Goal: Task Accomplishment & Management: Manage account settings

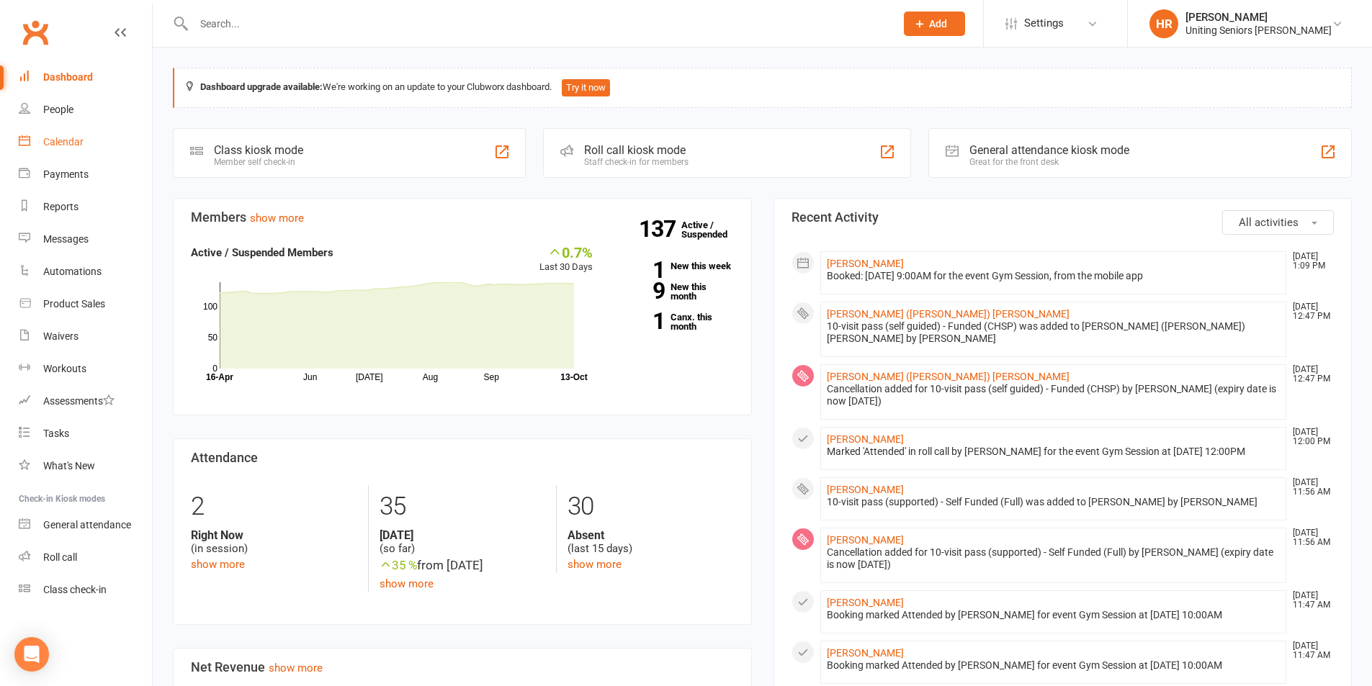
click at [104, 135] on link "Calendar" at bounding box center [85, 142] width 133 height 32
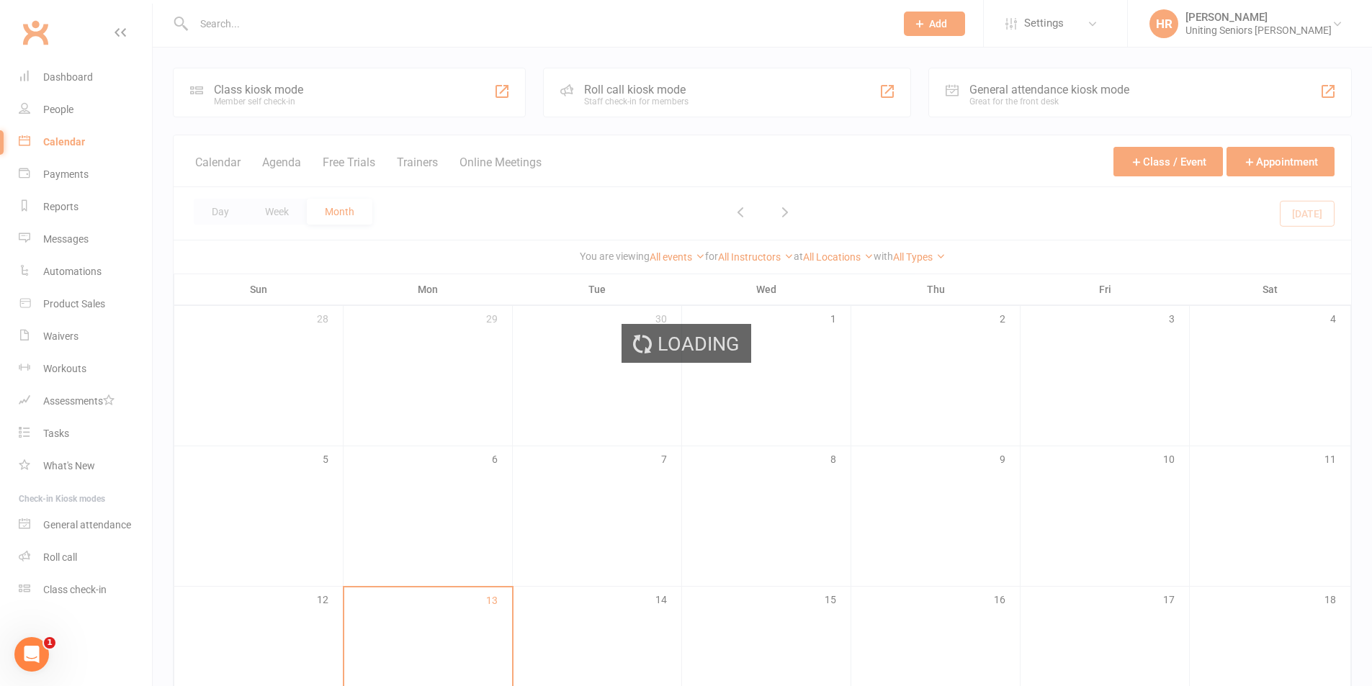
scroll to position [288, 0]
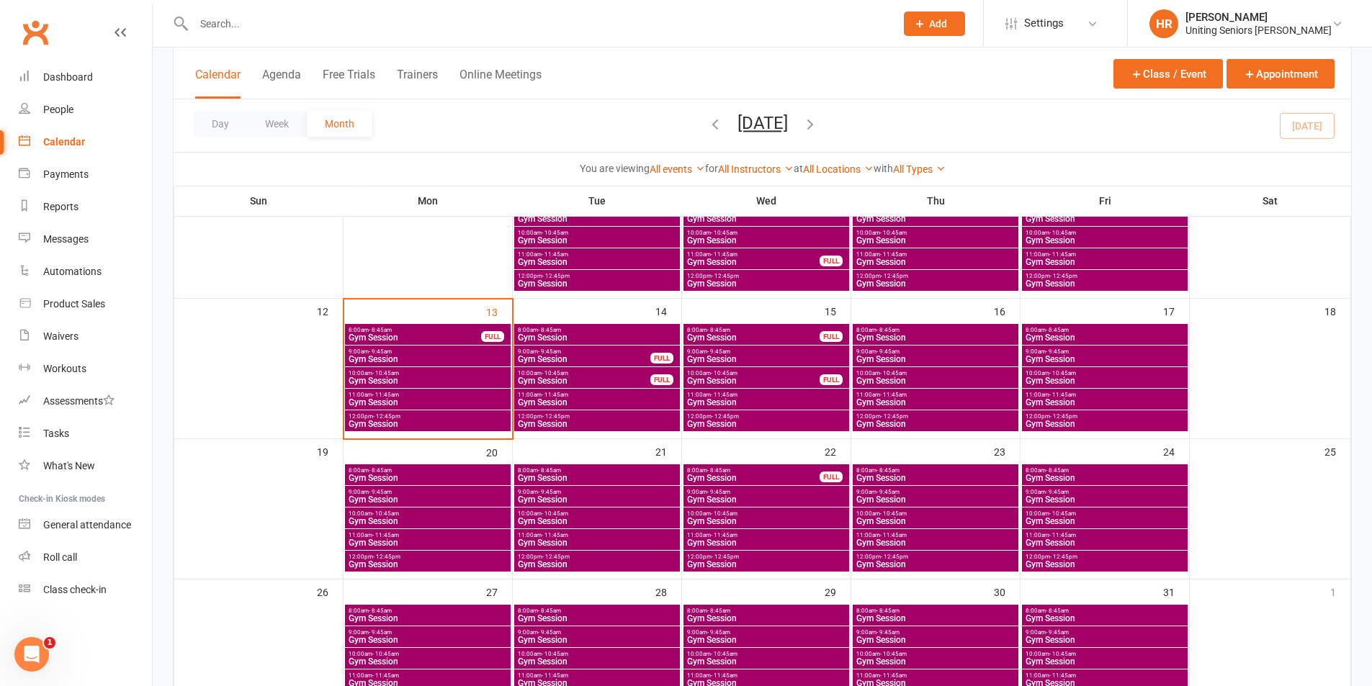
click at [500, 417] on span "12:00pm - 12:45pm" at bounding box center [428, 416] width 160 height 6
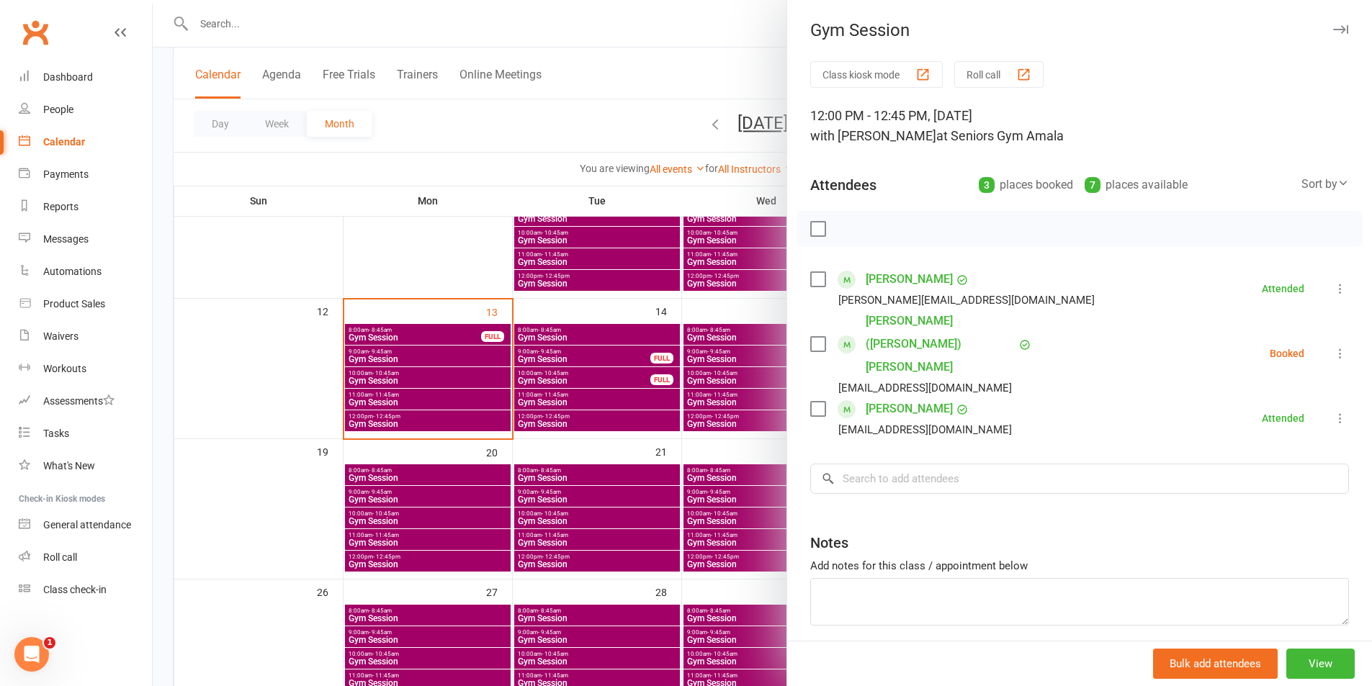
drag, startPoint x: 1300, startPoint y: 335, endPoint x: 1315, endPoint y: 336, distance: 15.1
click at [1303, 335] on li "[PERSON_NAME] ([PERSON_NAME]) [PERSON_NAME] [EMAIL_ADDRESS][DOMAIN_NAME] Booked…" at bounding box center [1079, 354] width 539 height 88
click at [1333, 346] on icon at bounding box center [1340, 353] width 14 height 14
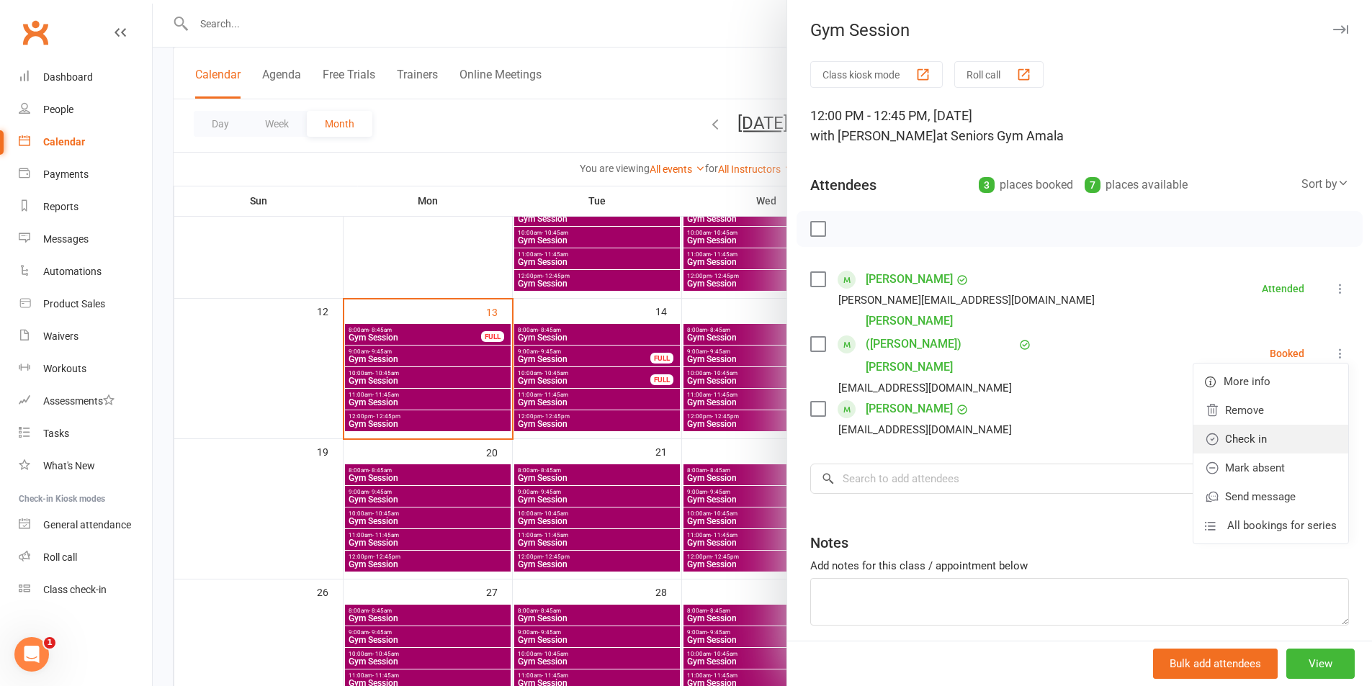
click at [1272, 425] on link "Check in" at bounding box center [1270, 439] width 155 height 29
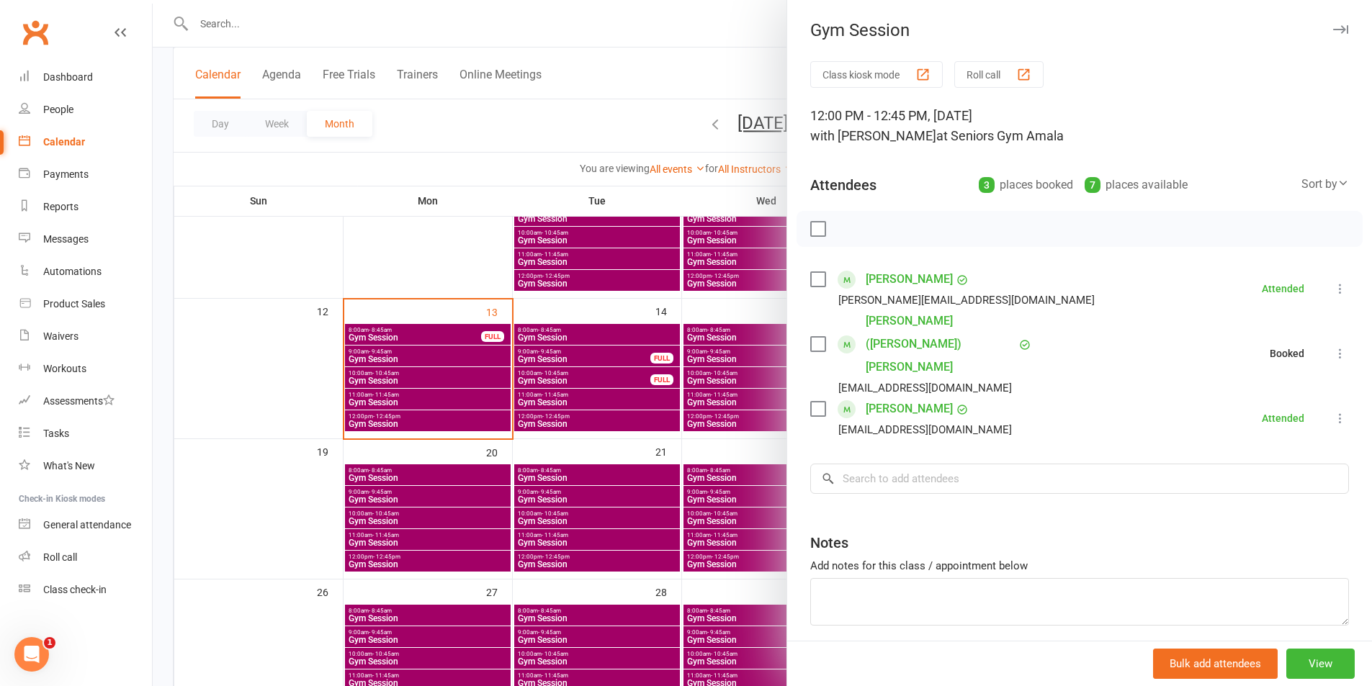
click at [453, 406] on div at bounding box center [762, 343] width 1219 height 686
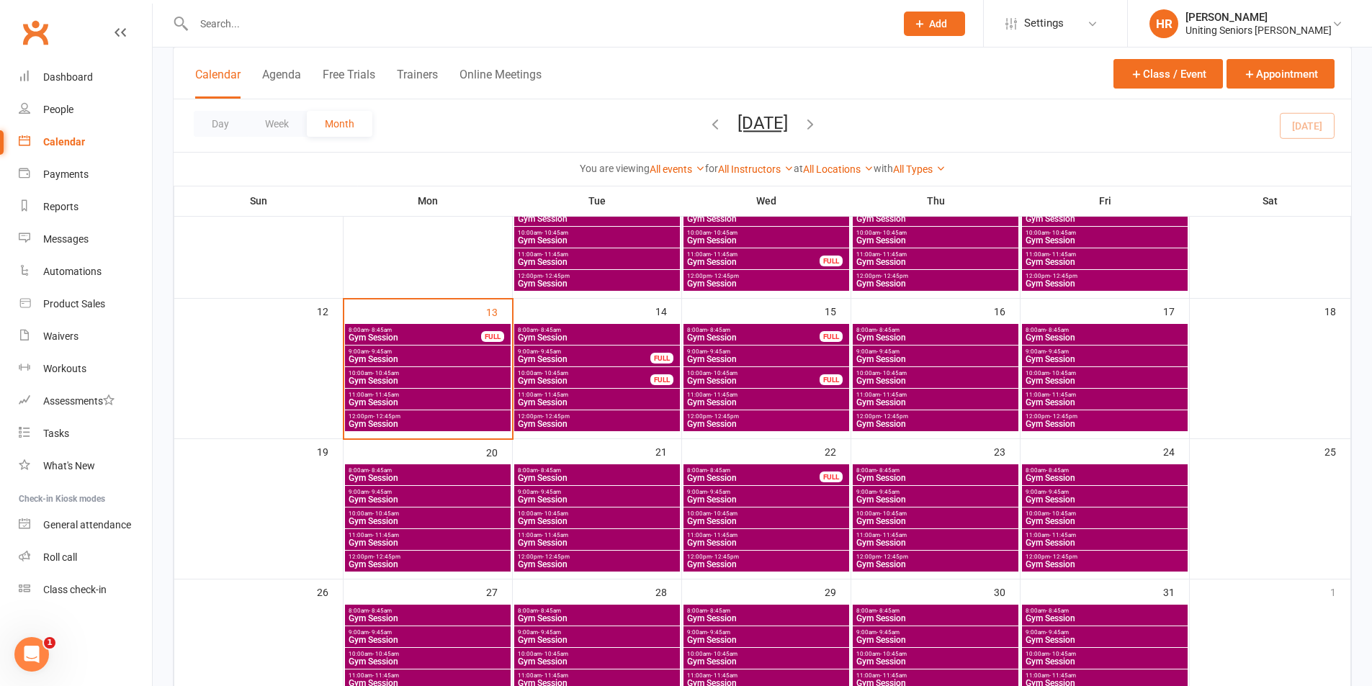
click at [452, 400] on span "Gym Session" at bounding box center [428, 402] width 160 height 9
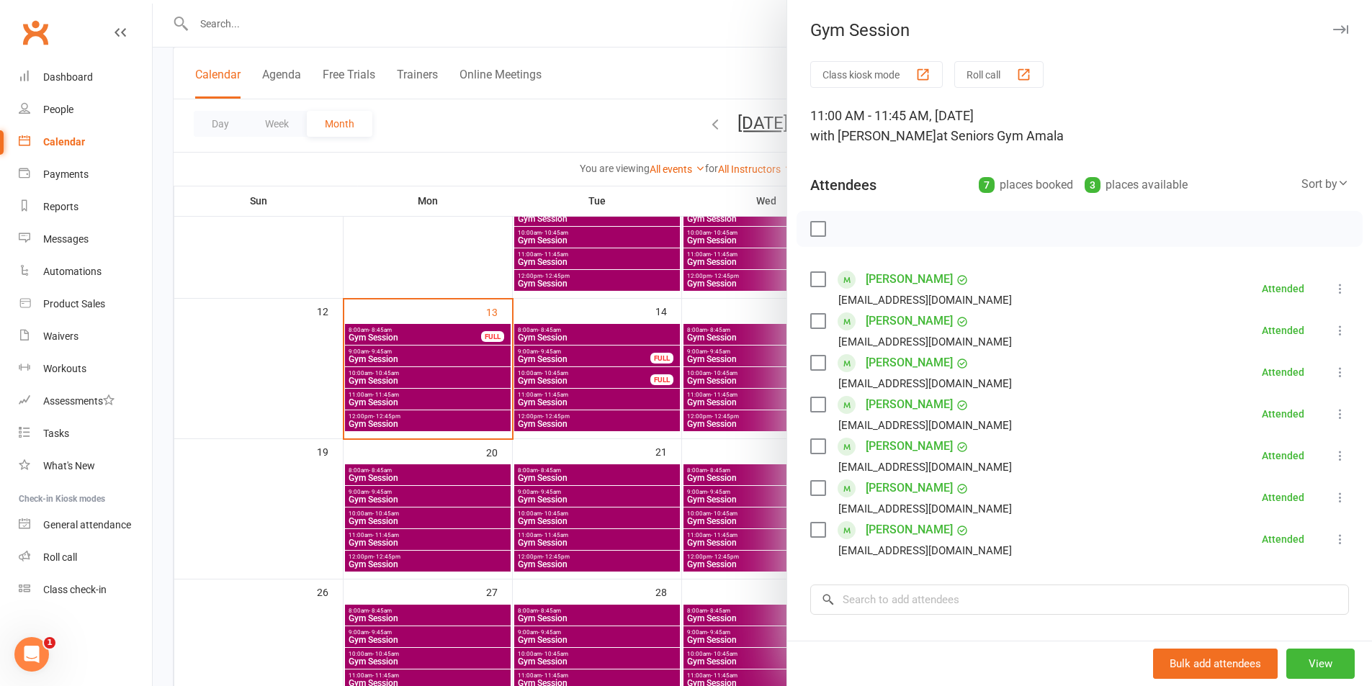
click at [452, 400] on div at bounding box center [762, 343] width 1219 height 686
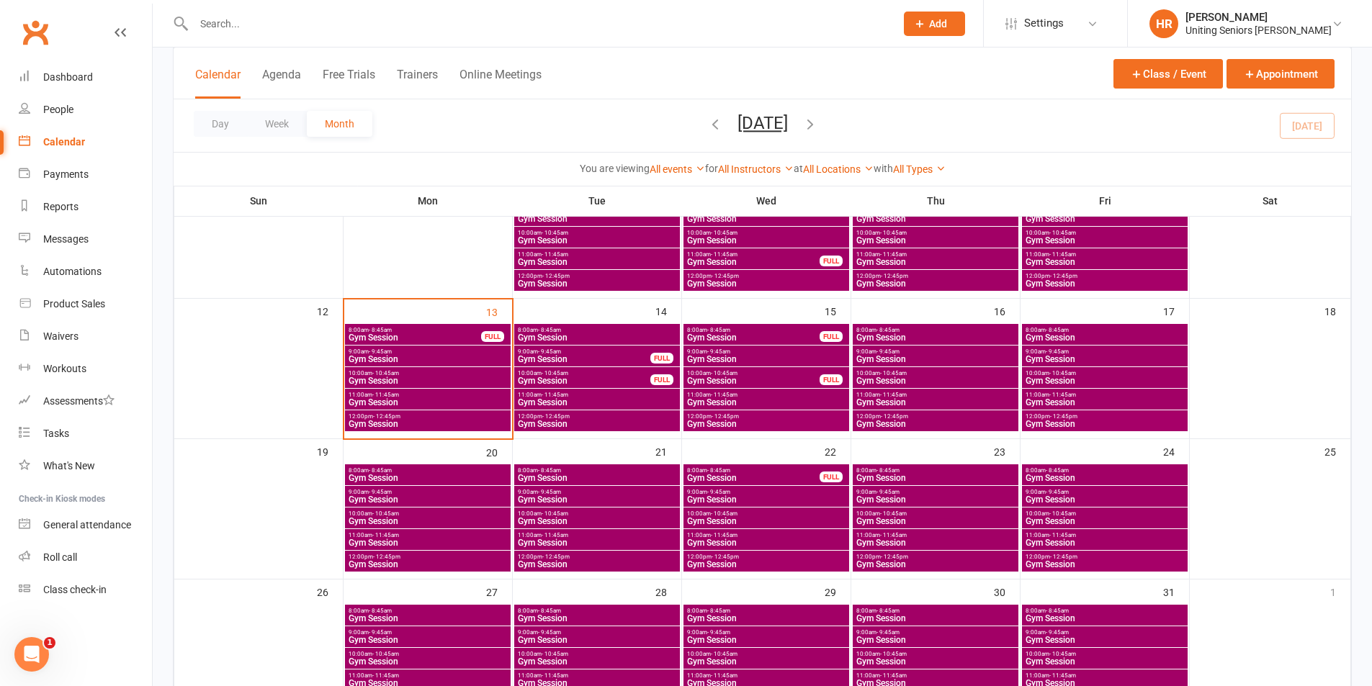
click at [1057, 398] on span "Gym Session" at bounding box center [1105, 402] width 160 height 9
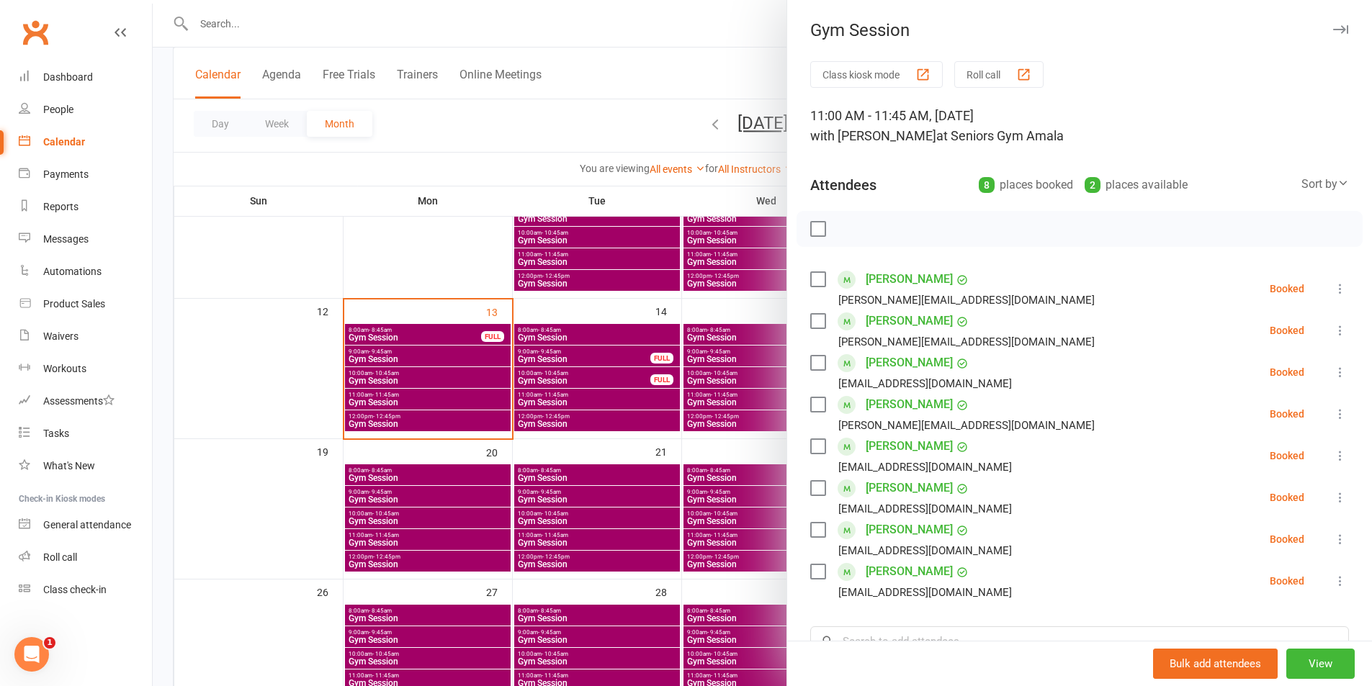
drag, startPoint x: 642, startPoint y: 346, endPoint x: 558, endPoint y: 382, distance: 91.0
click at [630, 350] on div at bounding box center [762, 343] width 1219 height 686
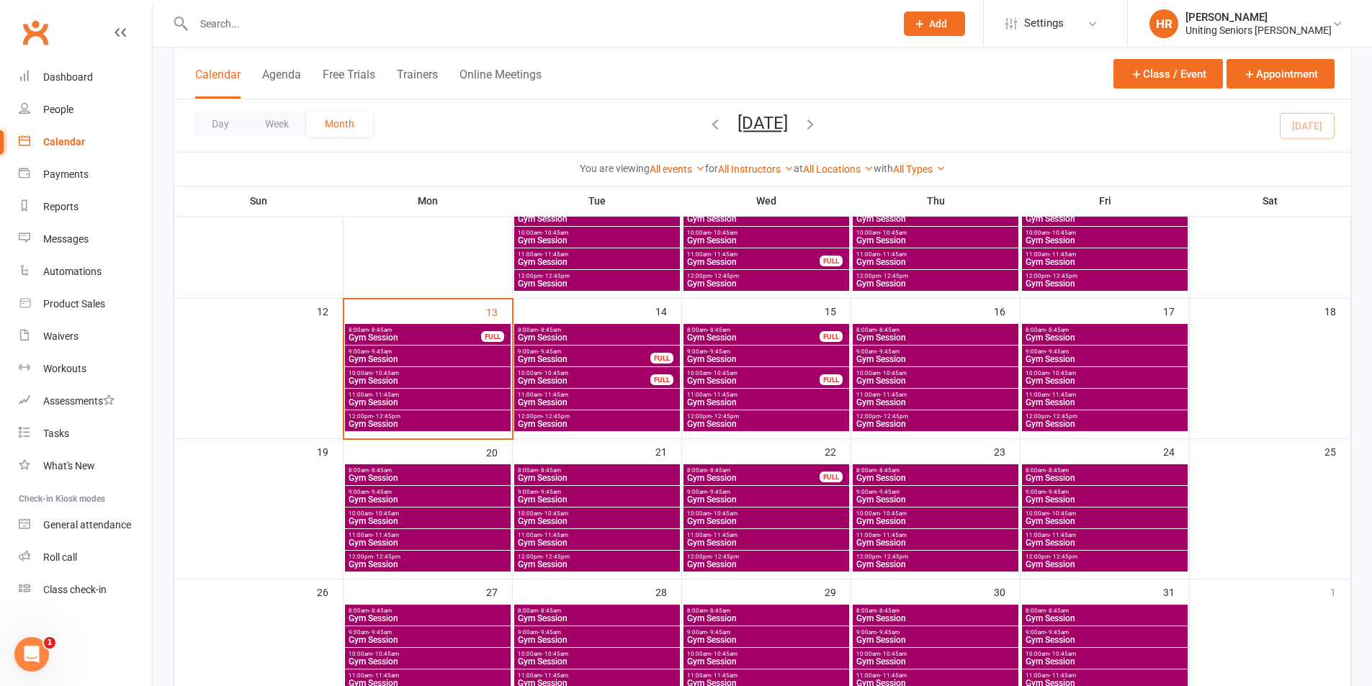
click at [503, 396] on span "11:00am - 11:45am" at bounding box center [428, 395] width 160 height 6
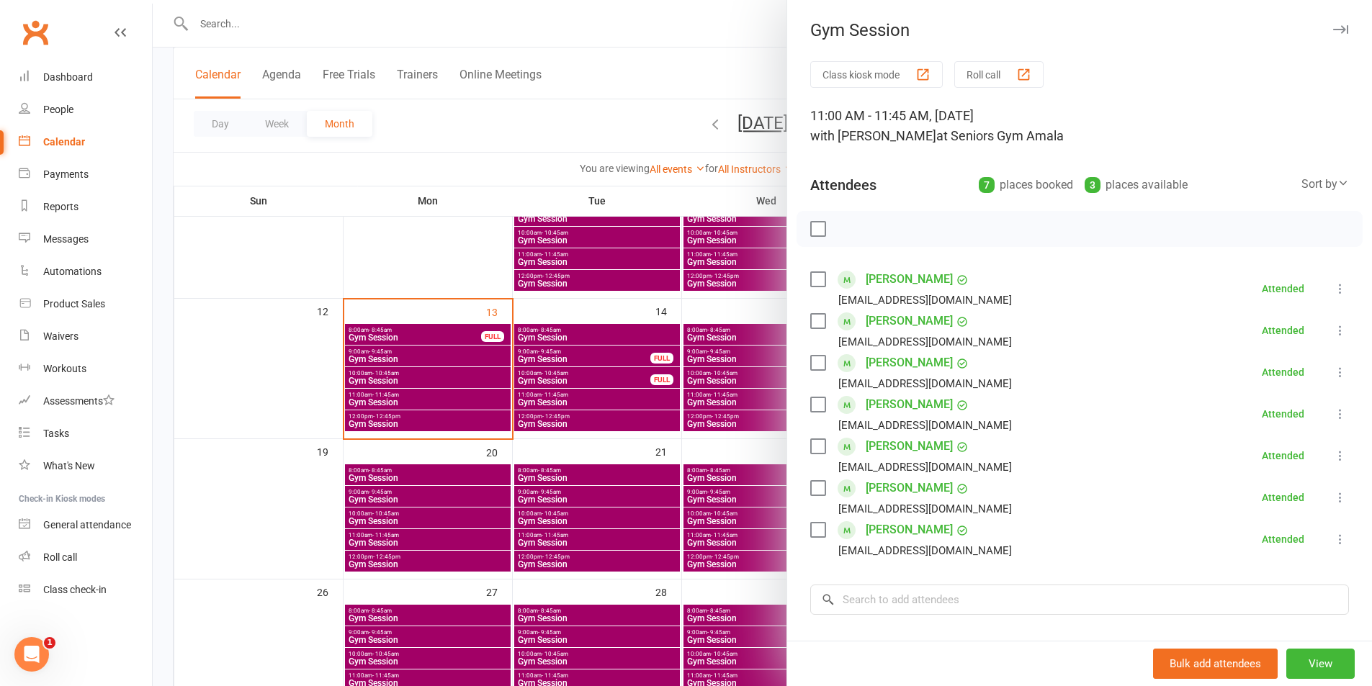
click at [503, 396] on div at bounding box center [762, 343] width 1219 height 686
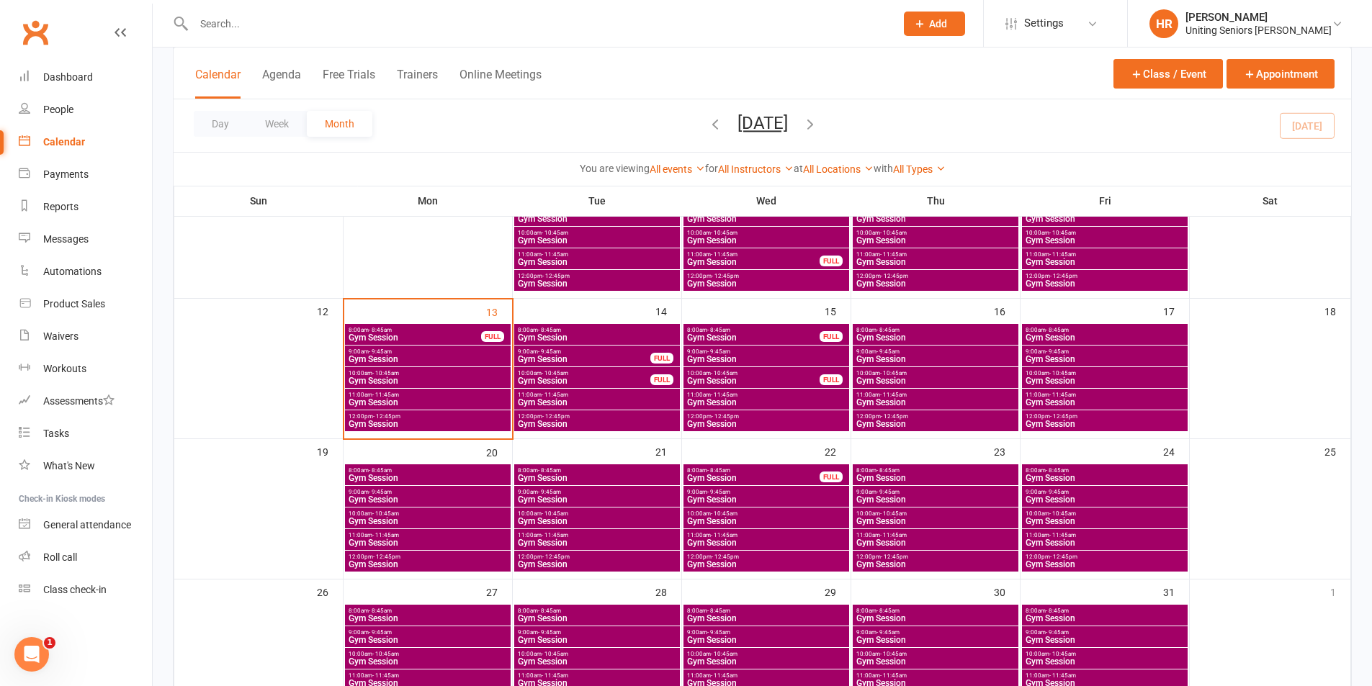
click at [757, 354] on span "9:00am - 9:45am" at bounding box center [766, 352] width 160 height 6
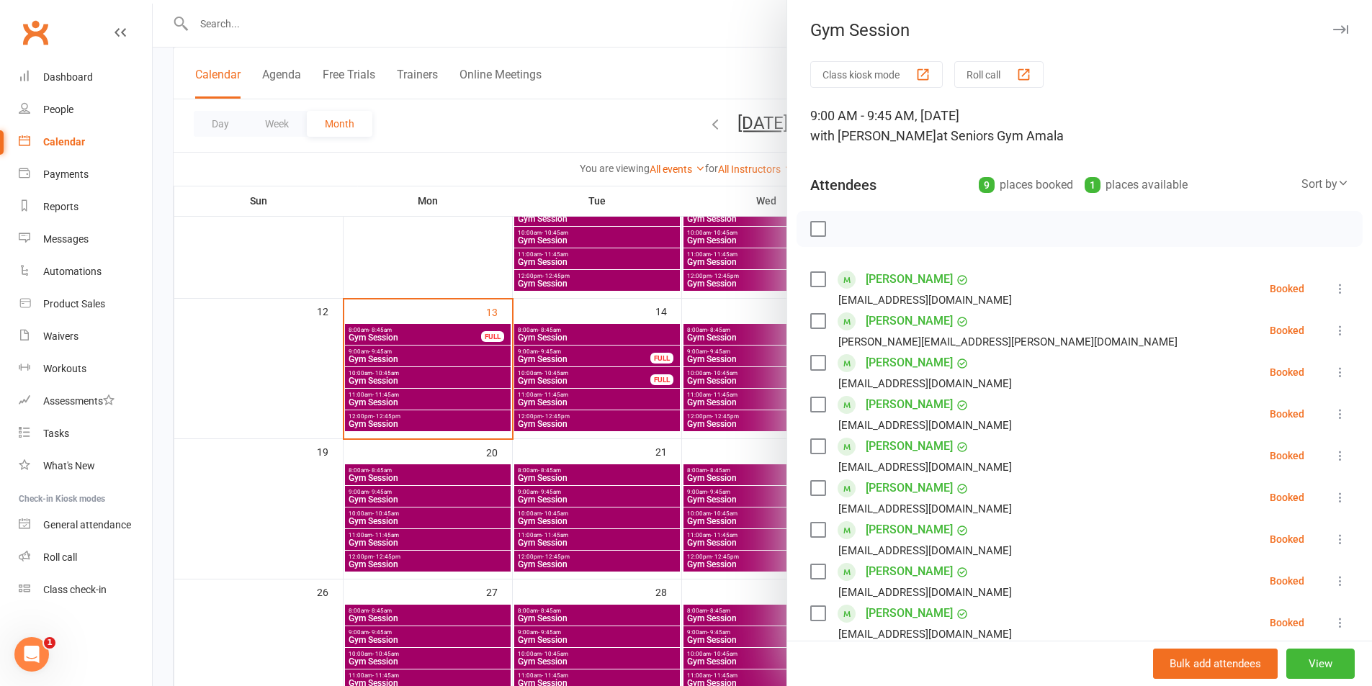
drag, startPoint x: 738, startPoint y: 351, endPoint x: 678, endPoint y: 345, distance: 60.0
click at [734, 351] on div at bounding box center [762, 343] width 1219 height 686
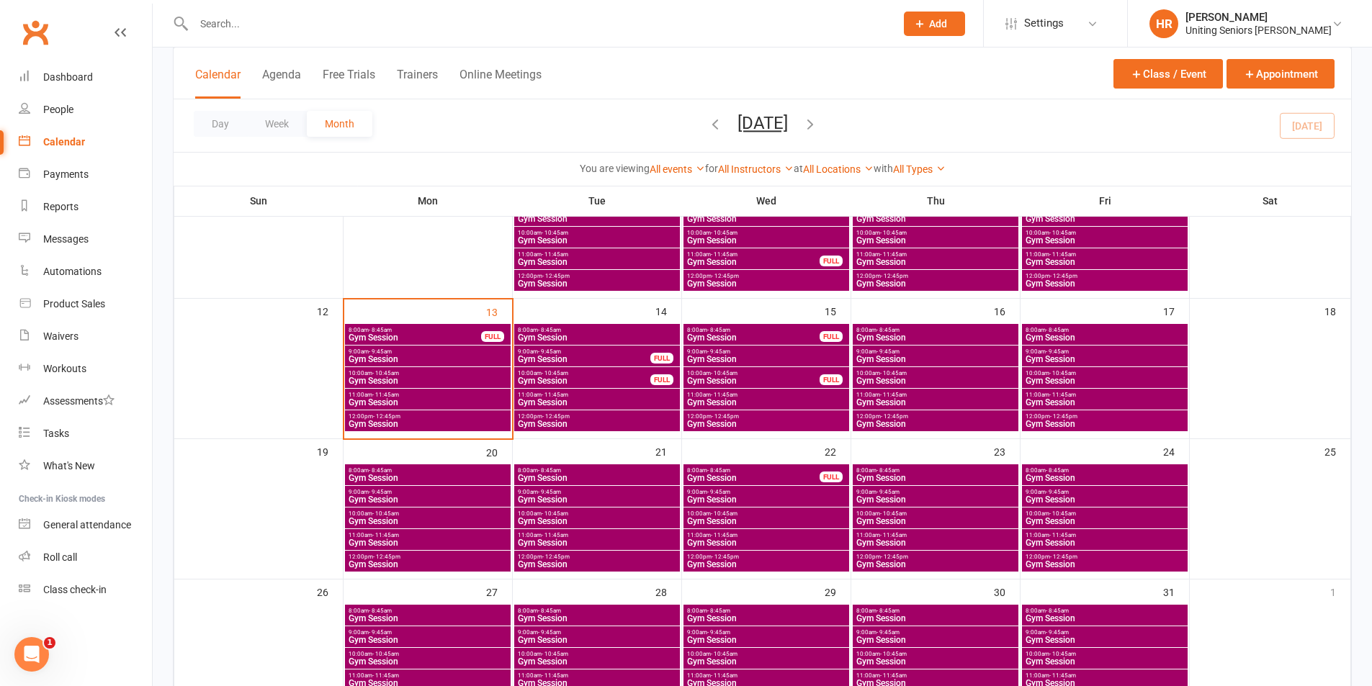
click at [664, 335] on span "Gym Session" at bounding box center [597, 337] width 160 height 9
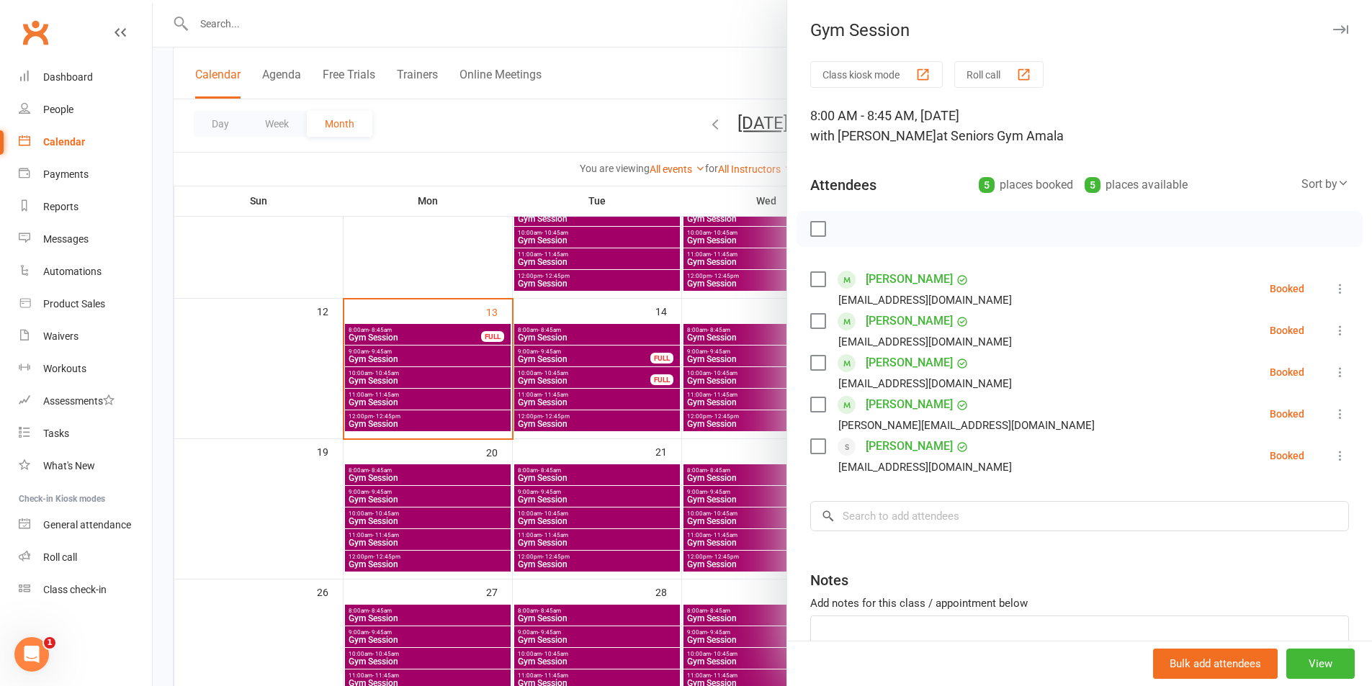
click at [935, 534] on div "Class kiosk mode Roll call 8:00 AM - 8:45 AM, [DATE] with [PERSON_NAME] at Seni…" at bounding box center [1079, 398] width 585 height 674
click at [943, 530] on input "search" at bounding box center [1079, 516] width 539 height 30
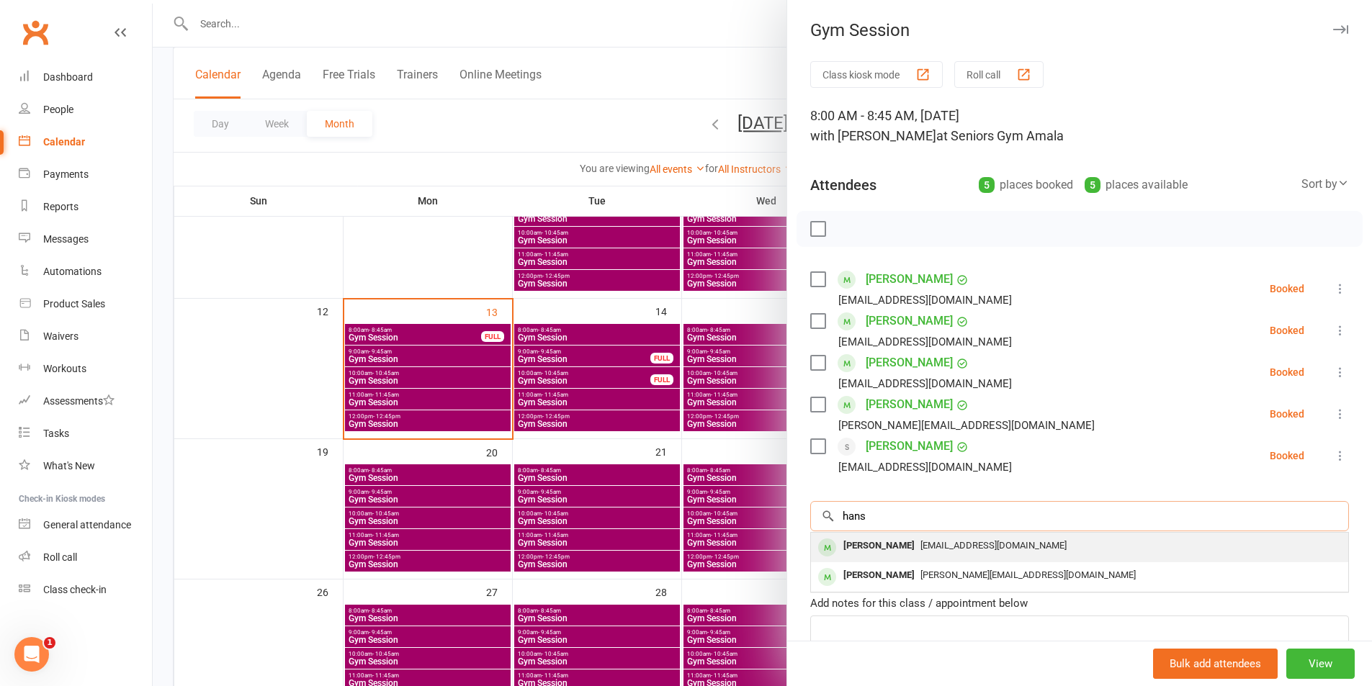
type input "hans"
click at [931, 539] on div "[EMAIL_ADDRESS][DOMAIN_NAME]" at bounding box center [1080, 546] width 526 height 21
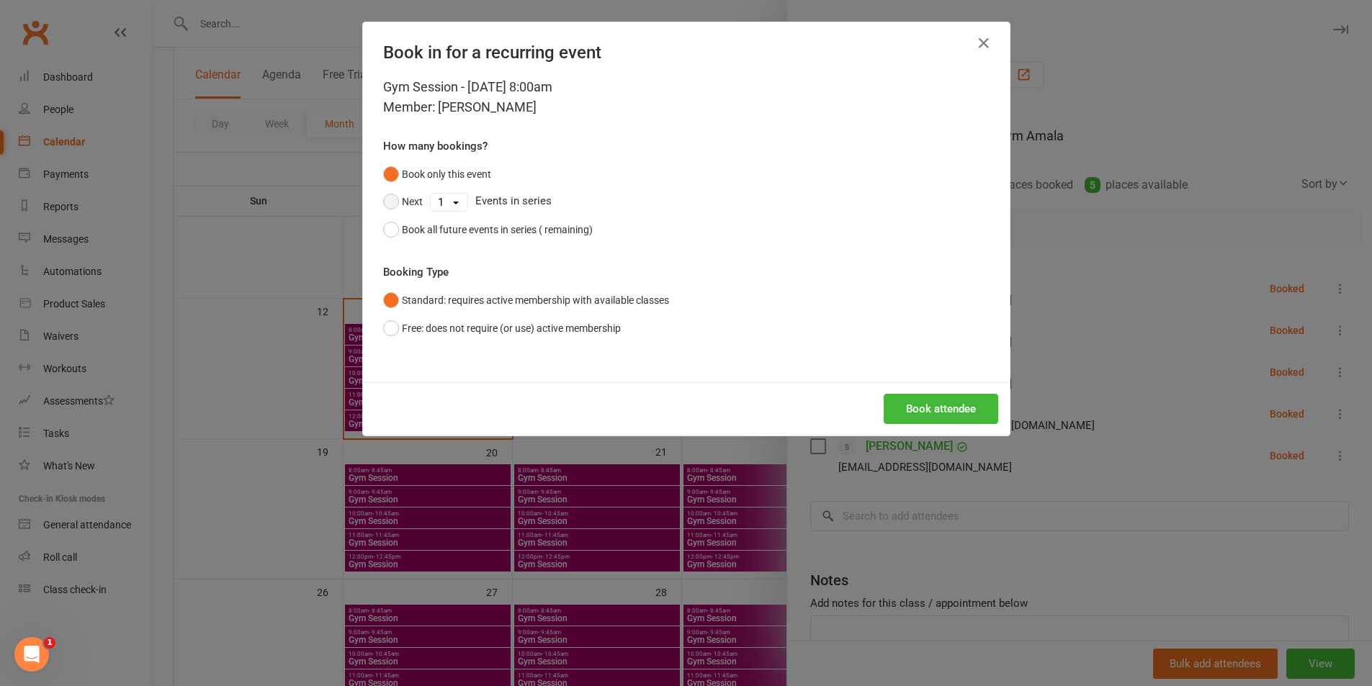
click at [390, 189] on button "Next" at bounding box center [403, 201] width 40 height 27
click at [438, 207] on select "1 2 3 4 5 6 7 8 9 10 11 12 13 14 15 16 17 18 19 20 21 22 23 24 25 26 27 28 29 3…" at bounding box center [449, 202] width 37 height 17
select select "9"
click at [431, 194] on select "1 2 3 4 5 6 7 8 9 10 11 12 13 14 15 16 17 18 19 20 21 22 23 24 25 26 27 28 29 3…" at bounding box center [449, 202] width 37 height 17
click at [951, 410] on button "Book attendee" at bounding box center [941, 409] width 114 height 30
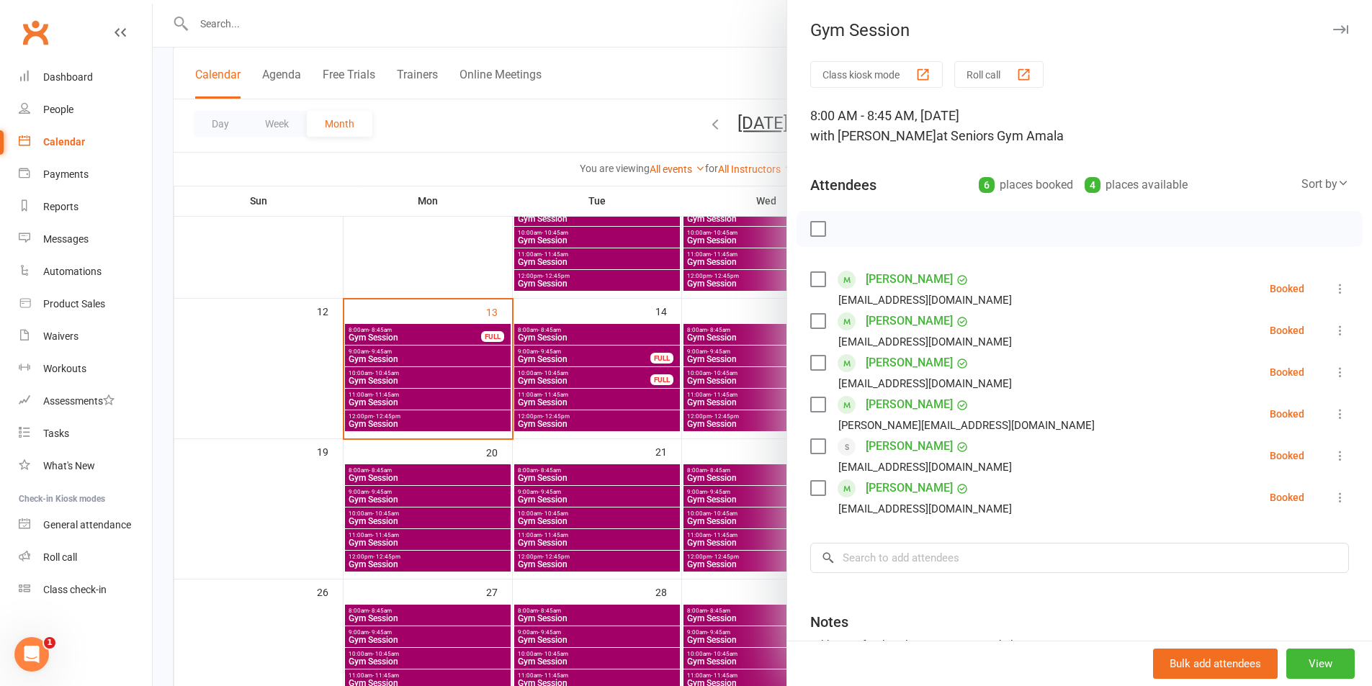
click at [679, 349] on div at bounding box center [762, 343] width 1219 height 686
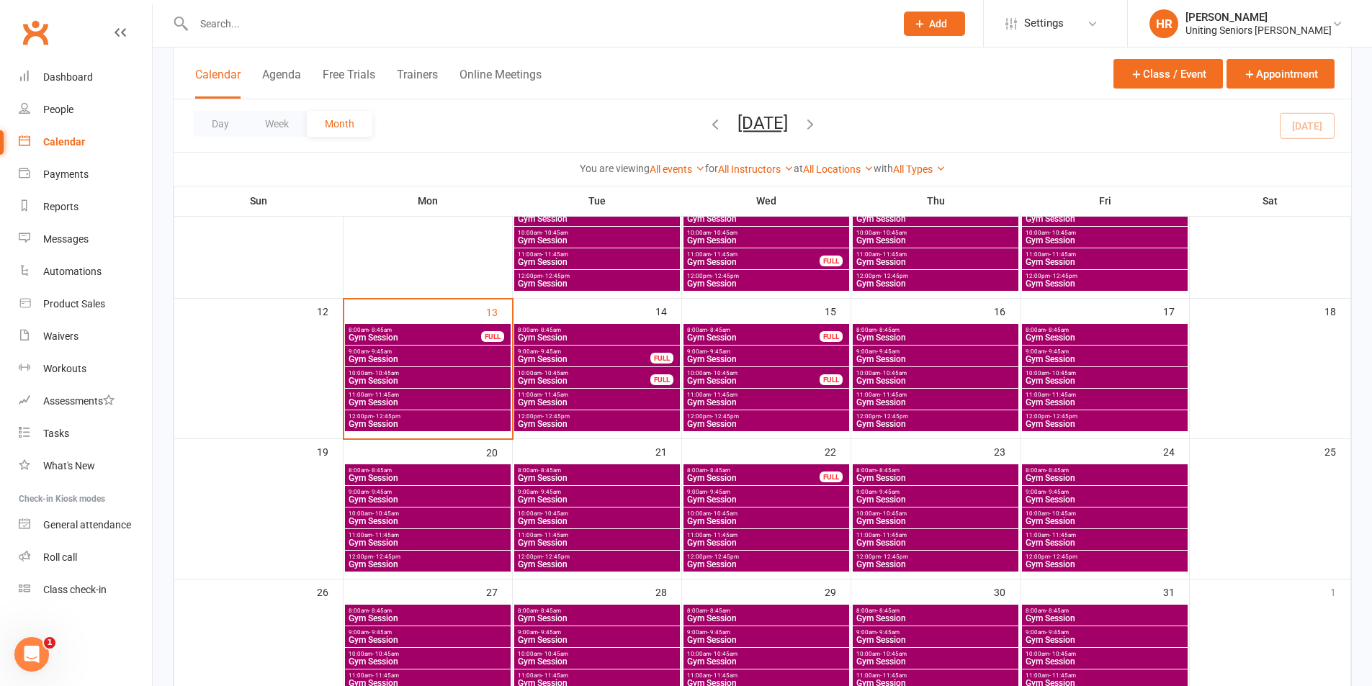
click at [665, 333] on span "8:00am - 8:45am" at bounding box center [597, 330] width 160 height 6
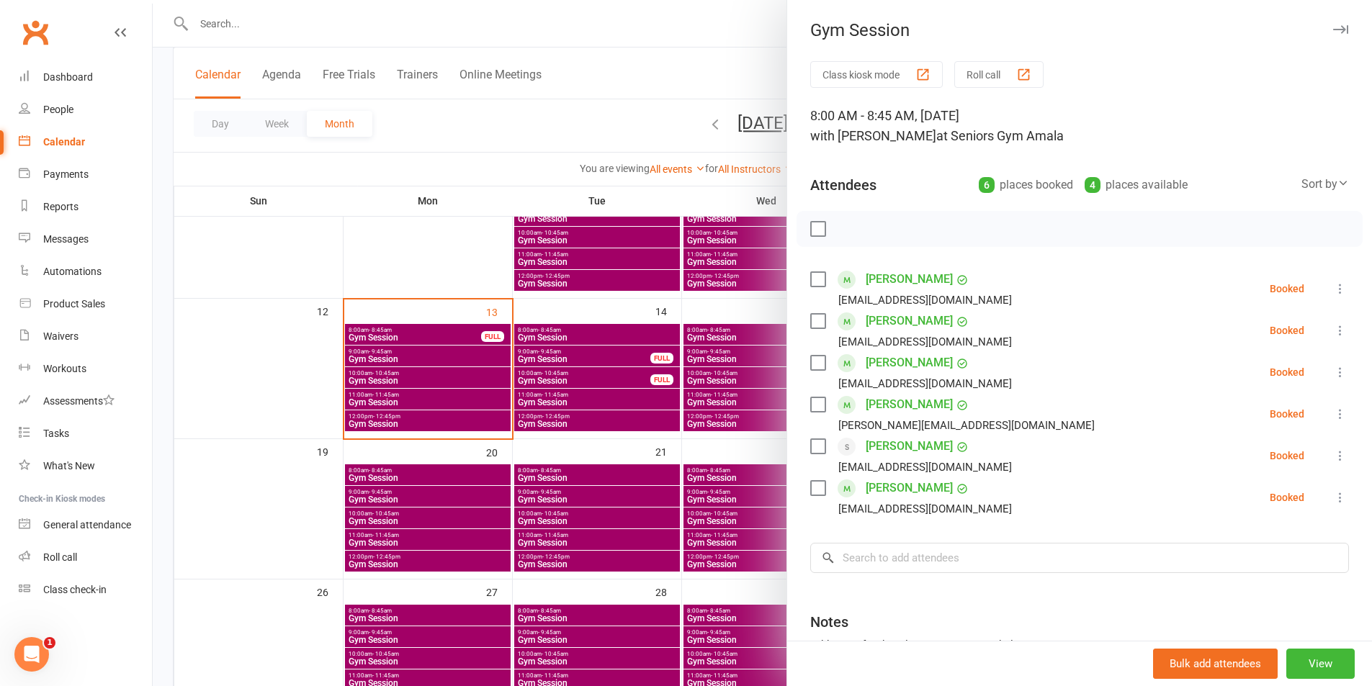
click at [665, 333] on div at bounding box center [762, 343] width 1219 height 686
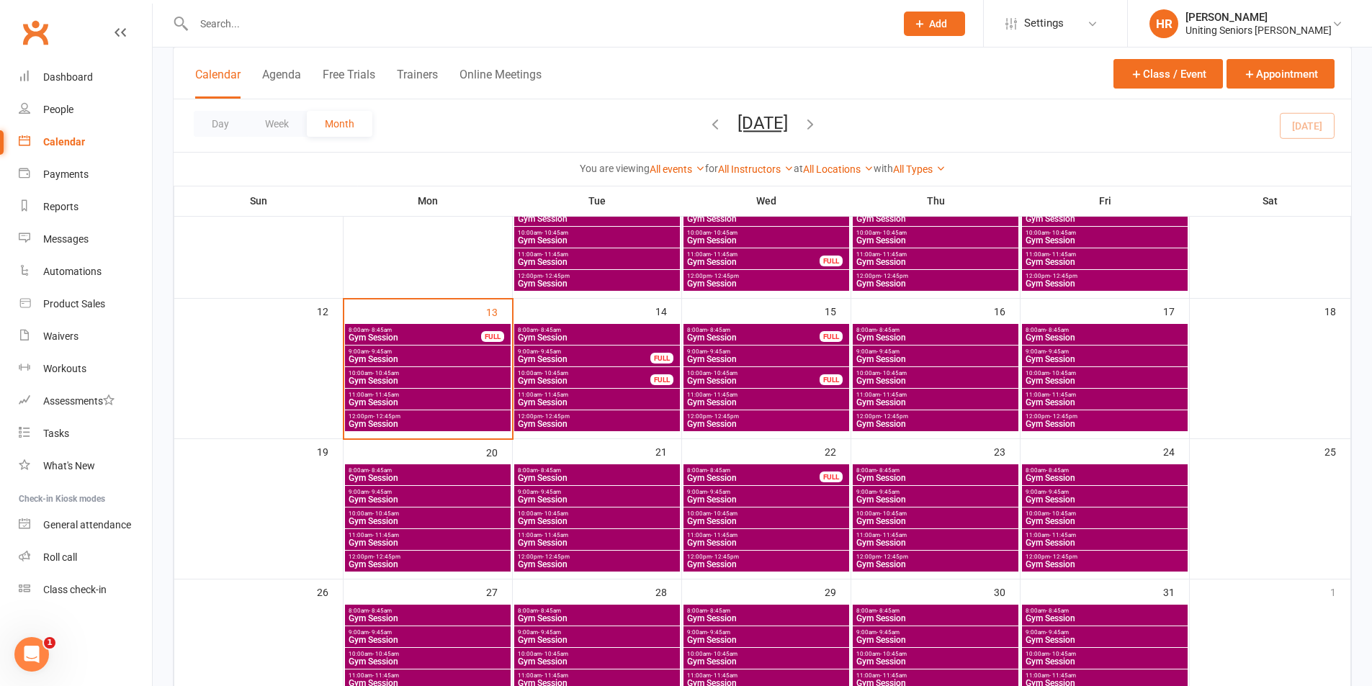
click at [621, 403] on span "Gym Session" at bounding box center [597, 402] width 160 height 9
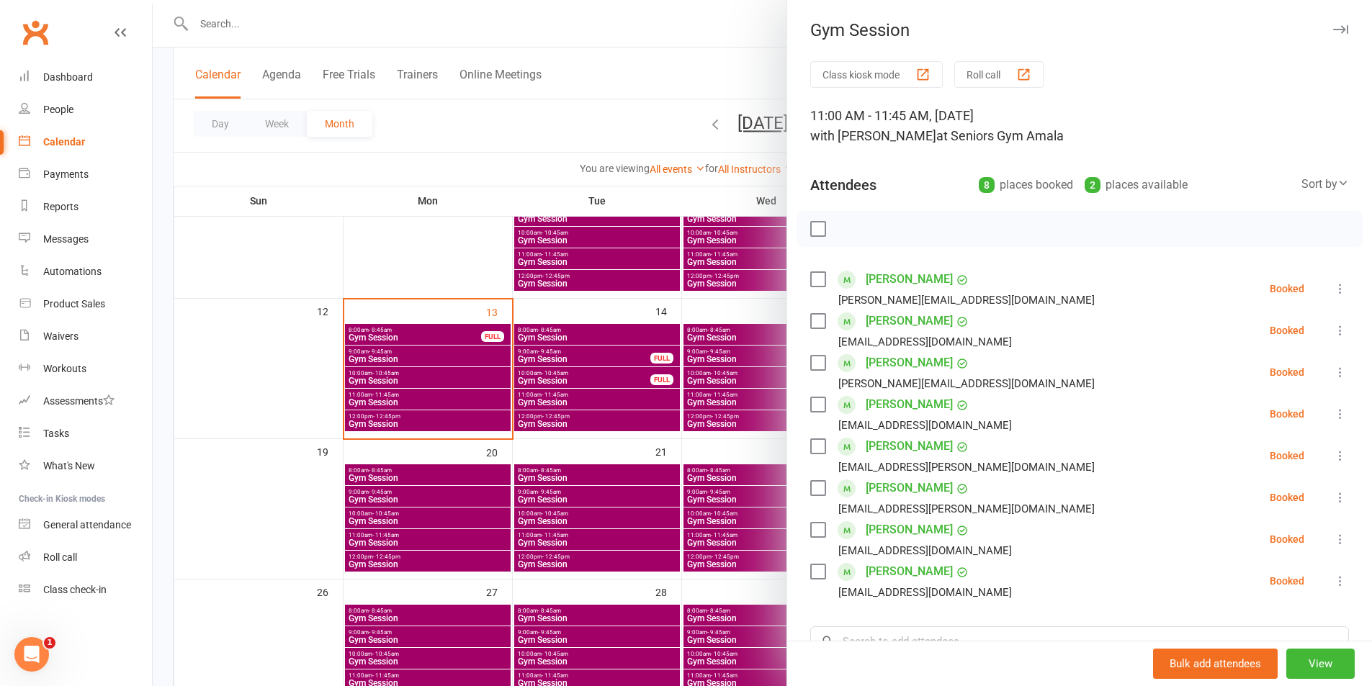
scroll to position [72, 0]
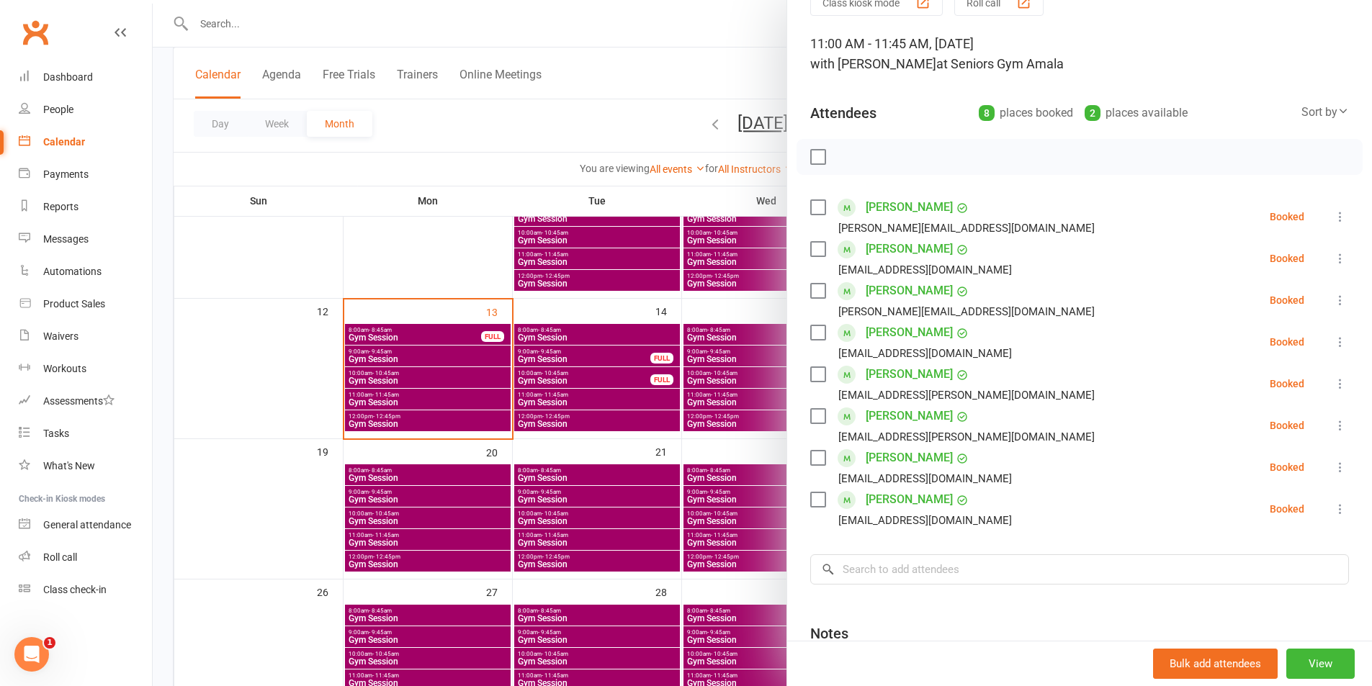
click at [656, 406] on div at bounding box center [762, 343] width 1219 height 686
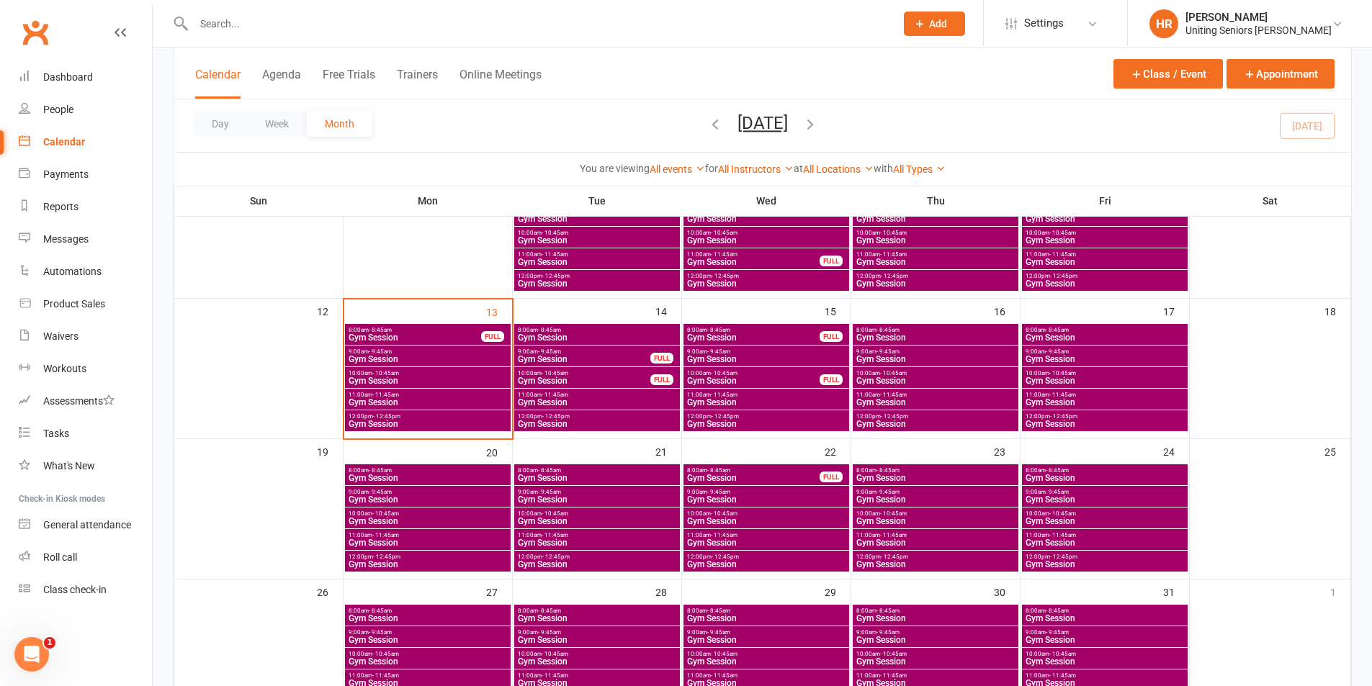
click at [655, 416] on span "12:00pm - 12:45pm" at bounding box center [597, 416] width 160 height 6
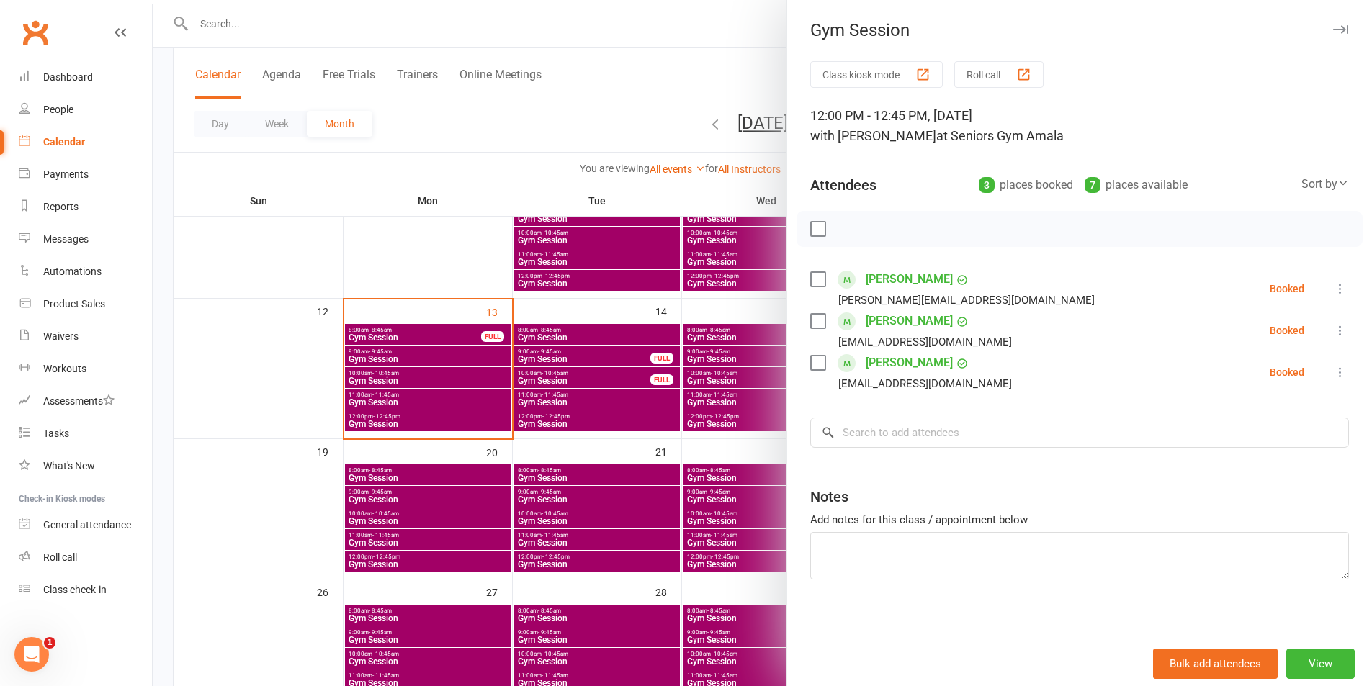
click at [655, 416] on div at bounding box center [762, 343] width 1219 height 686
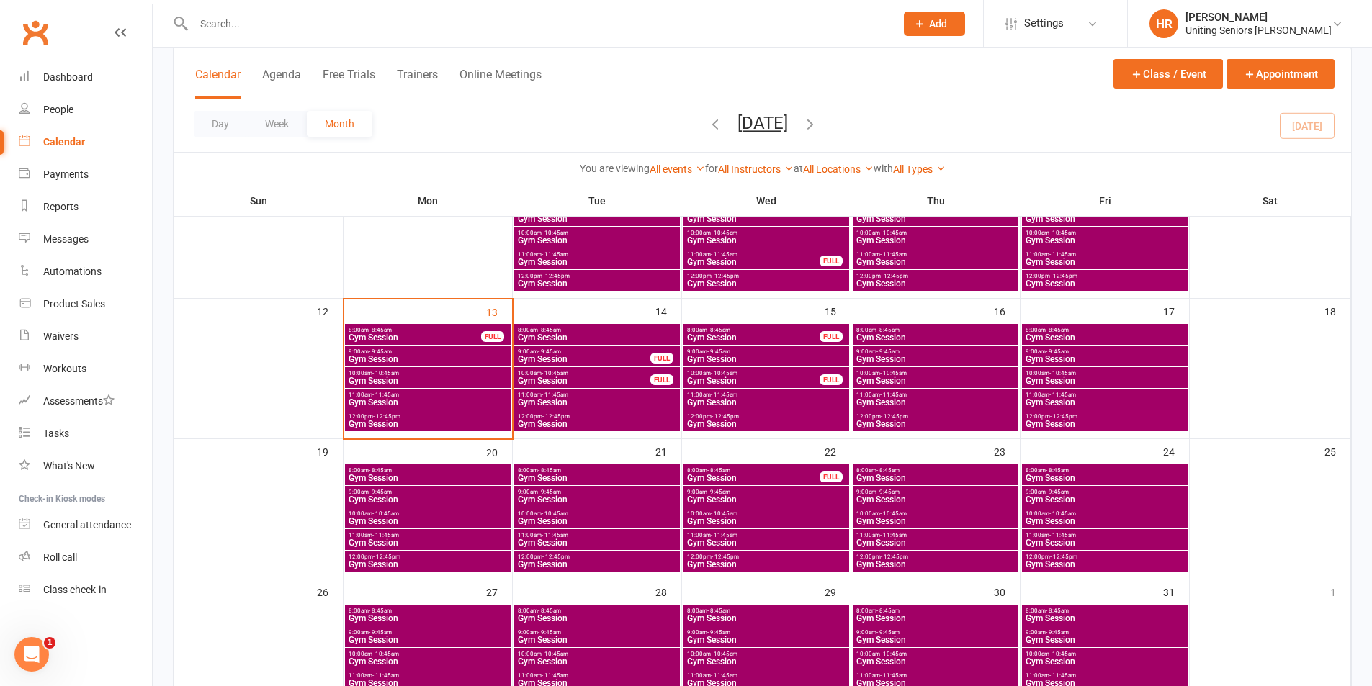
click at [644, 401] on span "Gym Session" at bounding box center [597, 402] width 160 height 9
